Goal: Information Seeking & Learning: Learn about a topic

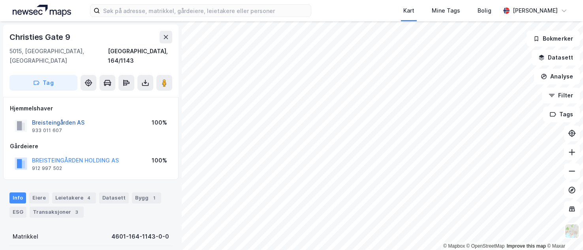
click at [0, 0] on button "Breisteingården AS" at bounding box center [0, 0] width 0 height 0
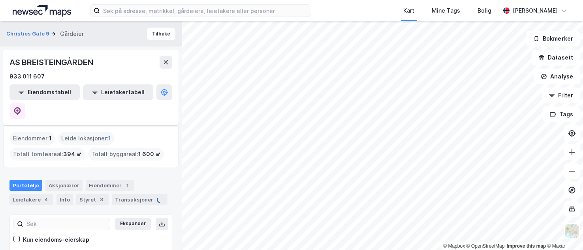
scroll to position [65, 0]
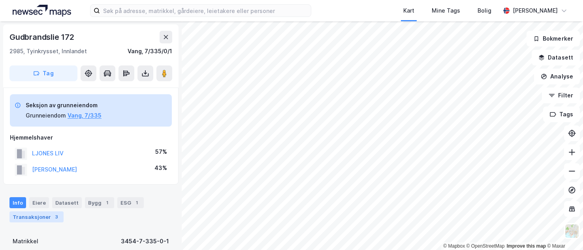
click at [39, 216] on div "Transaksjoner 3" at bounding box center [36, 217] width 54 height 11
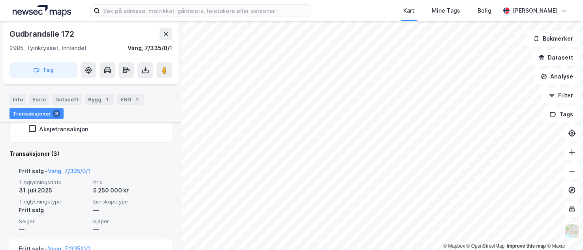
scroll to position [248, 0]
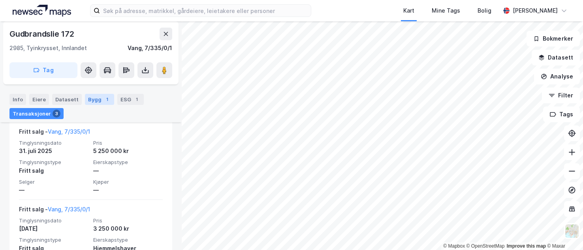
click at [91, 98] on div "Bygg 1" at bounding box center [99, 99] width 29 height 11
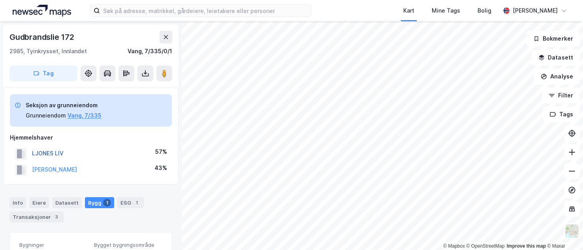
click at [0, 0] on button "LJONES LIV" at bounding box center [0, 0] width 0 height 0
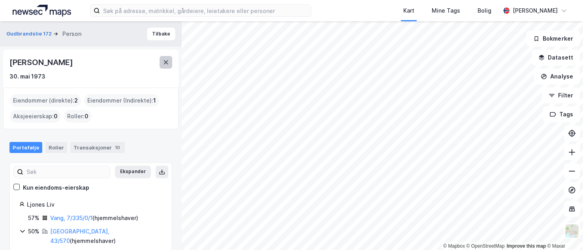
click at [166, 62] on icon at bounding box center [166, 62] width 4 height 4
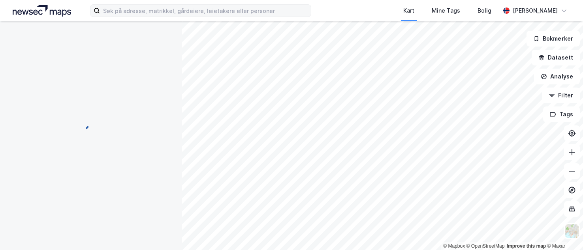
scroll to position [36, 0]
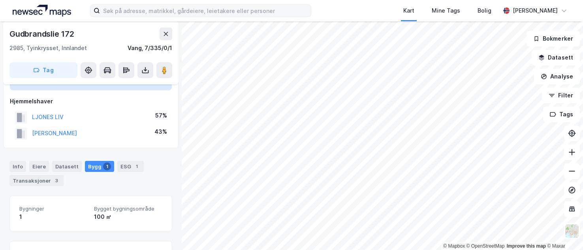
scroll to position [115, 0]
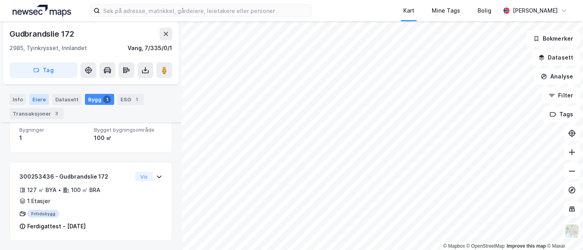
click at [36, 99] on div "Eiere" at bounding box center [39, 99] width 20 height 11
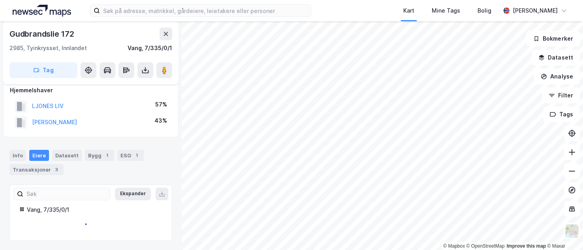
scroll to position [71, 0]
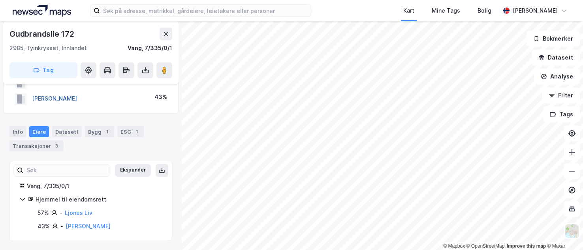
click at [0, 0] on button "[PERSON_NAME]" at bounding box center [0, 0] width 0 height 0
